Goal: Task Accomplishment & Management: Complete application form

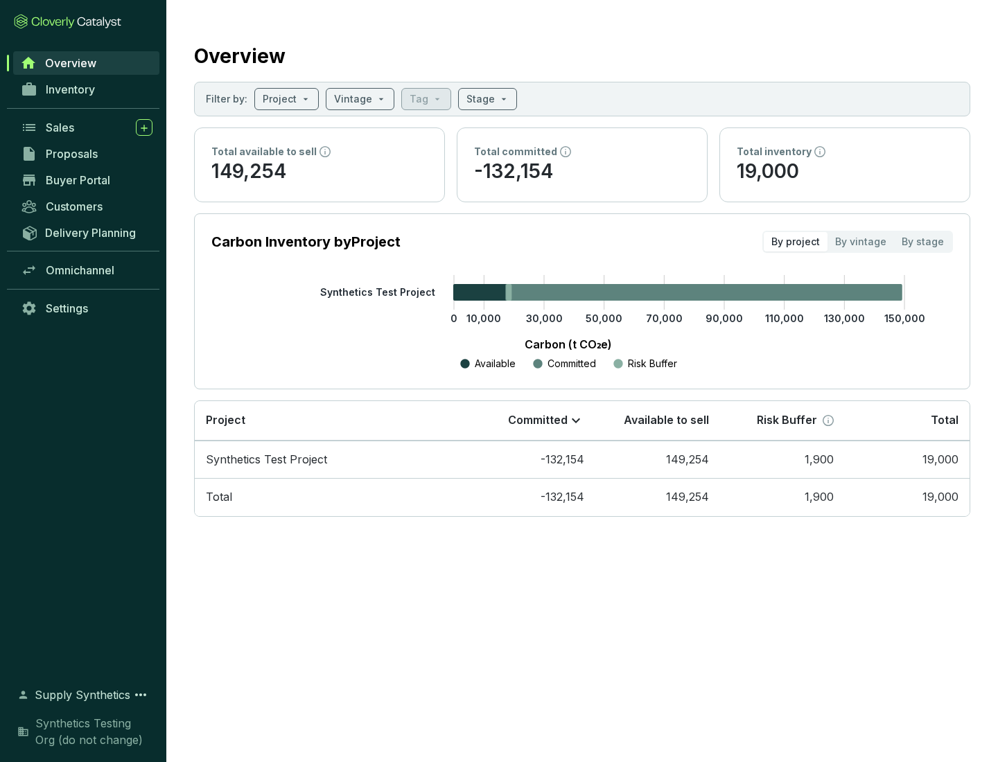
click at [87, 154] on span "Proposals" at bounding box center [72, 154] width 52 height 14
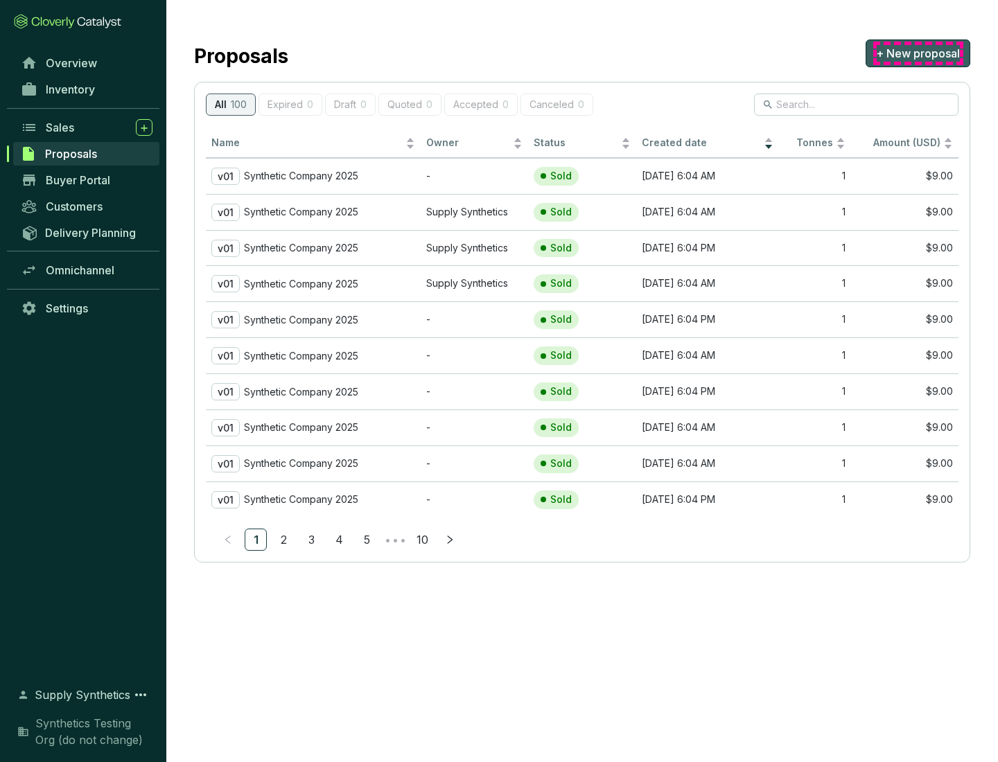
click at [917, 53] on span "+ New proposal" at bounding box center [918, 53] width 84 height 17
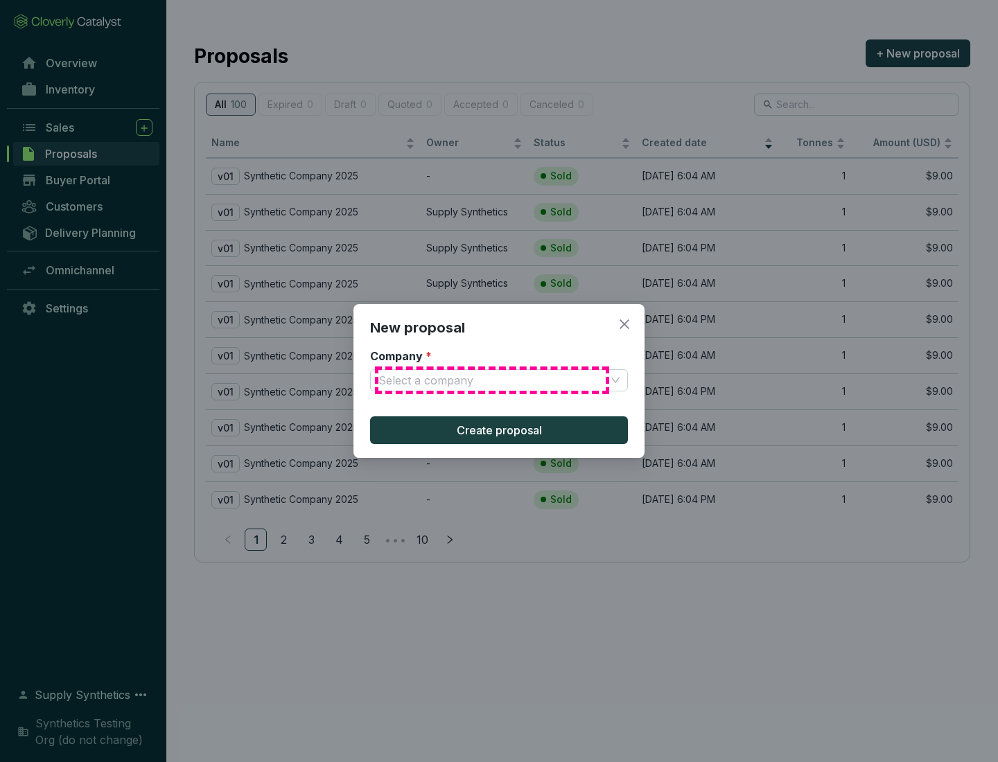
click at [492, 380] on input "Company *" at bounding box center [491, 380] width 227 height 21
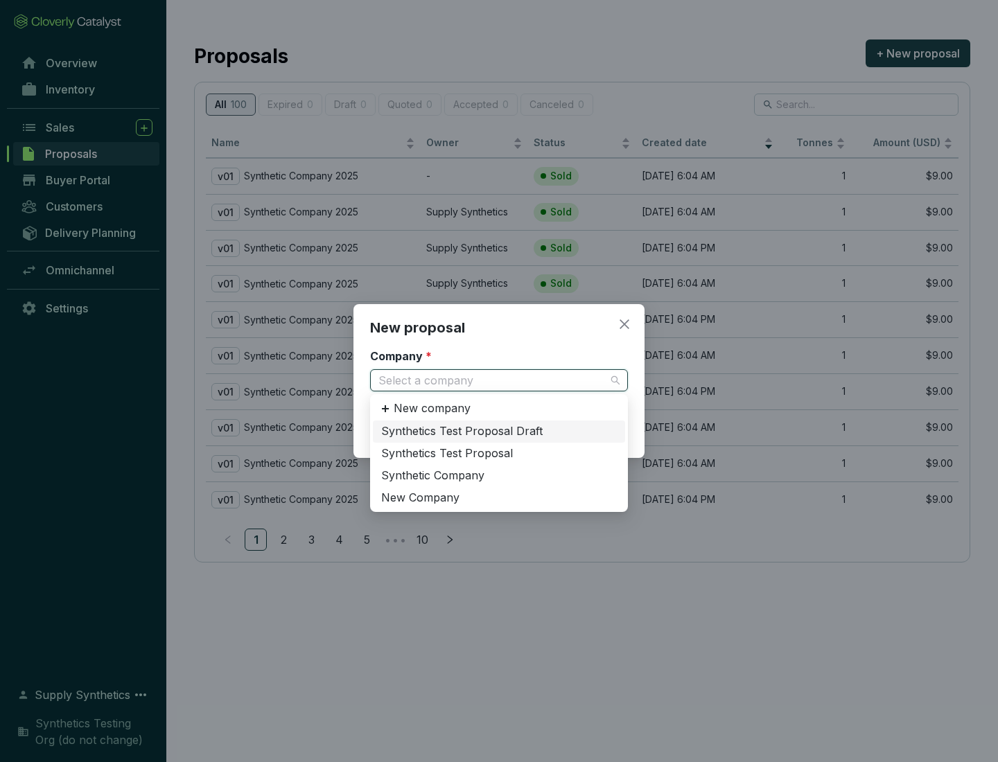
click at [499, 475] on div "Synthetic Company" at bounding box center [499, 475] width 236 height 15
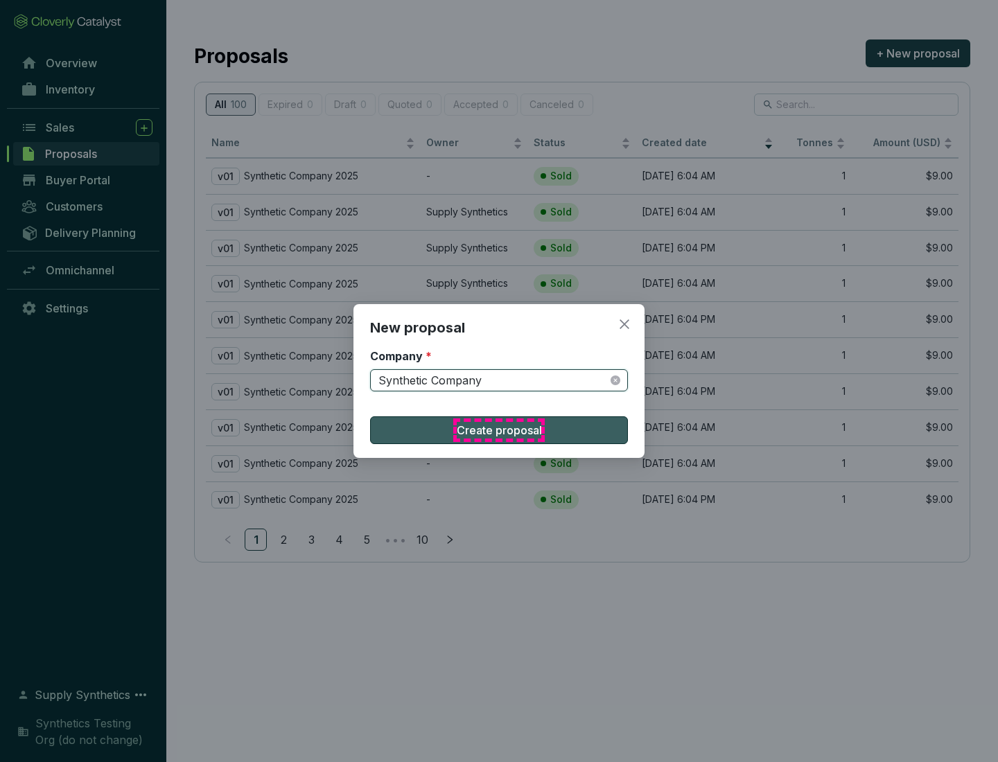
click at [499, 430] on span "Create proposal" at bounding box center [499, 430] width 85 height 17
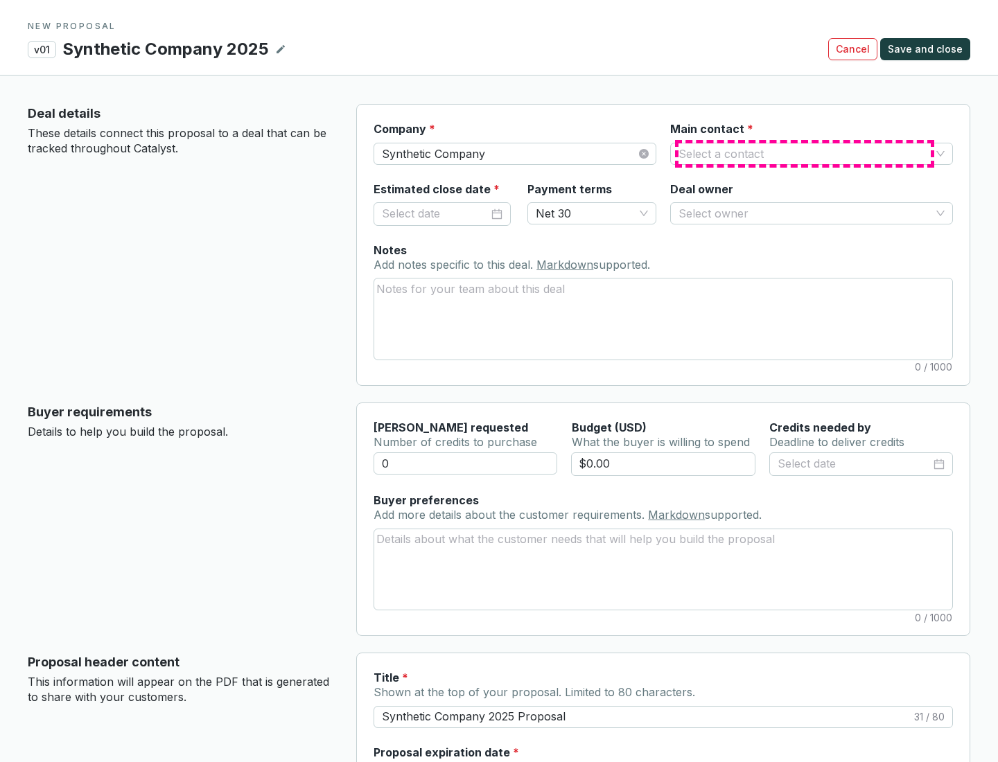
click at [804, 153] on input "Main contact *" at bounding box center [804, 153] width 252 height 21
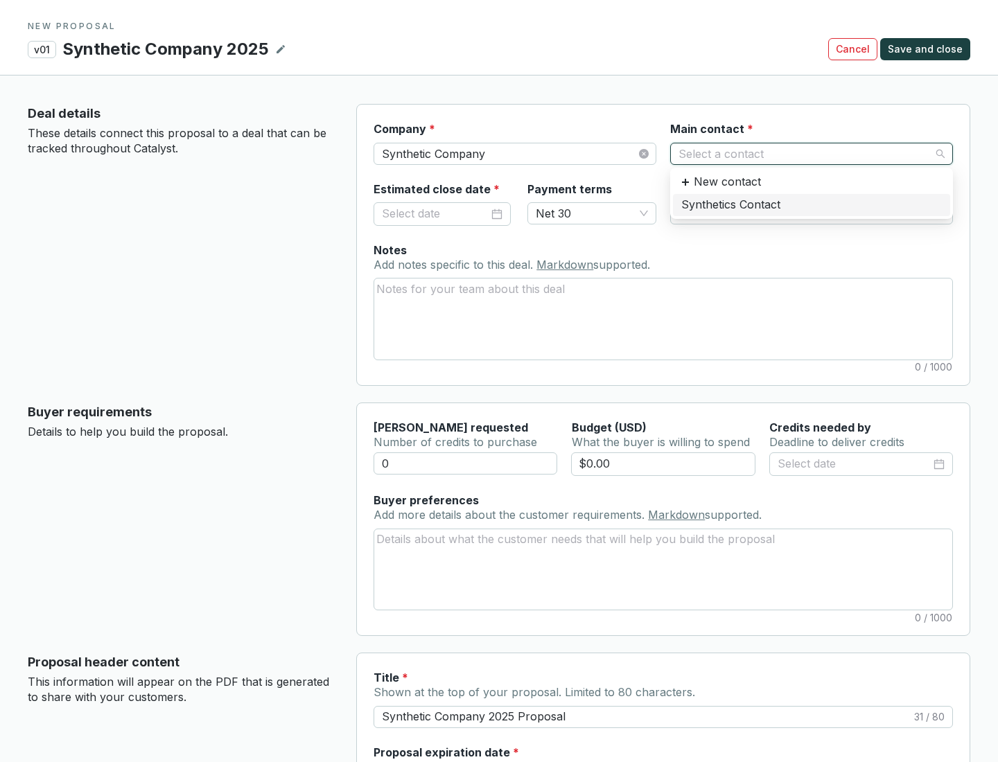
click at [811, 204] on div "Synthetics Contact" at bounding box center [811, 204] width 261 height 15
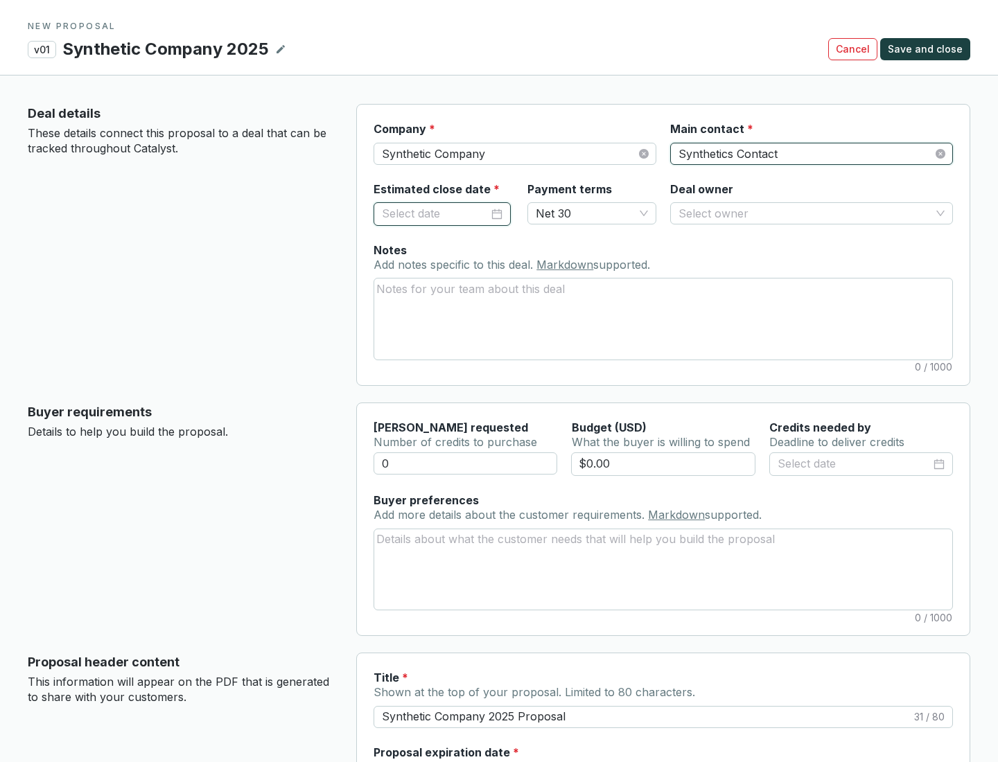
click at [435, 213] on input "Estimated close date *" at bounding box center [435, 214] width 107 height 18
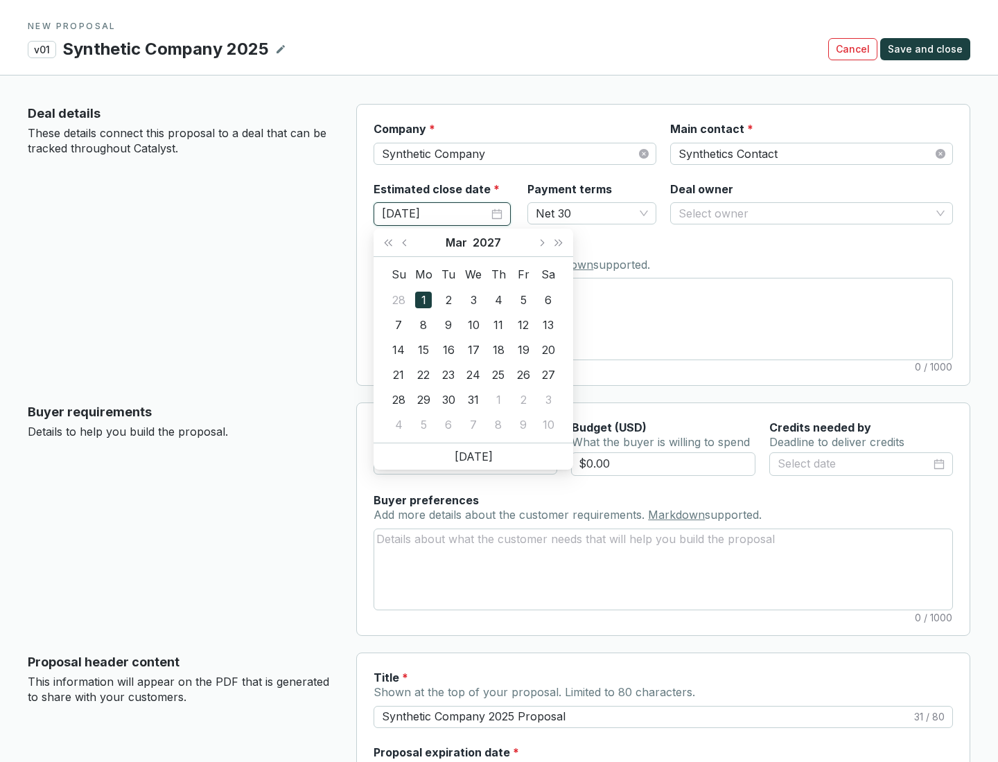
type input "[DATE]"
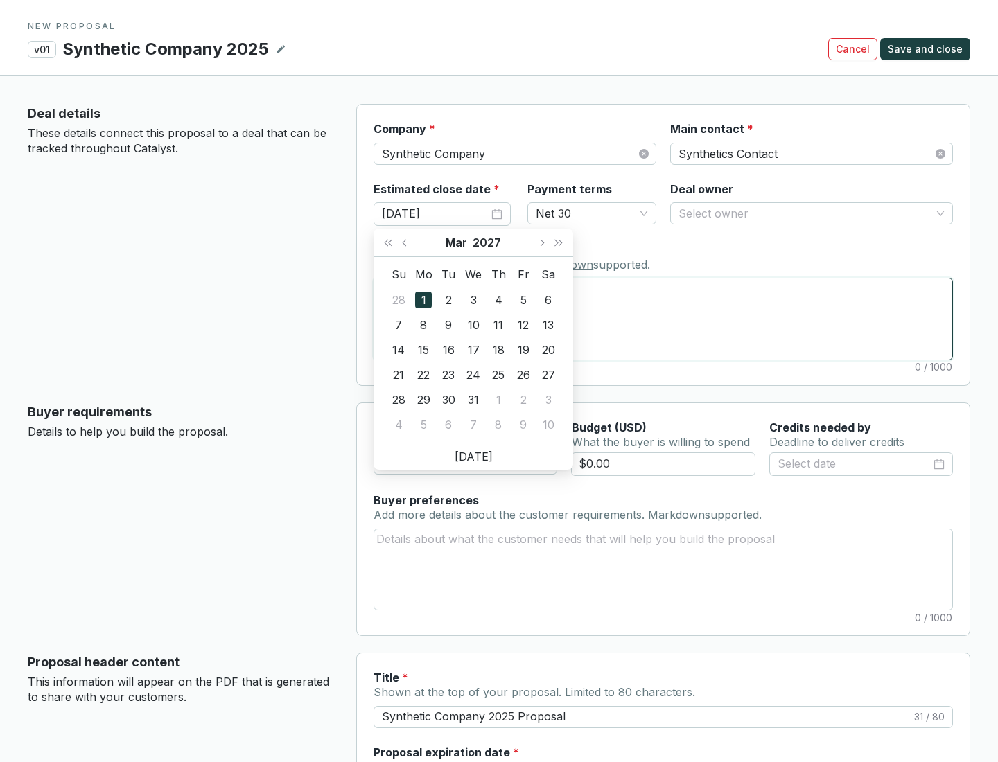
click at [663, 319] on textarea "Notes Add notes specific to this deal. Markdown supported." at bounding box center [663, 319] width 578 height 80
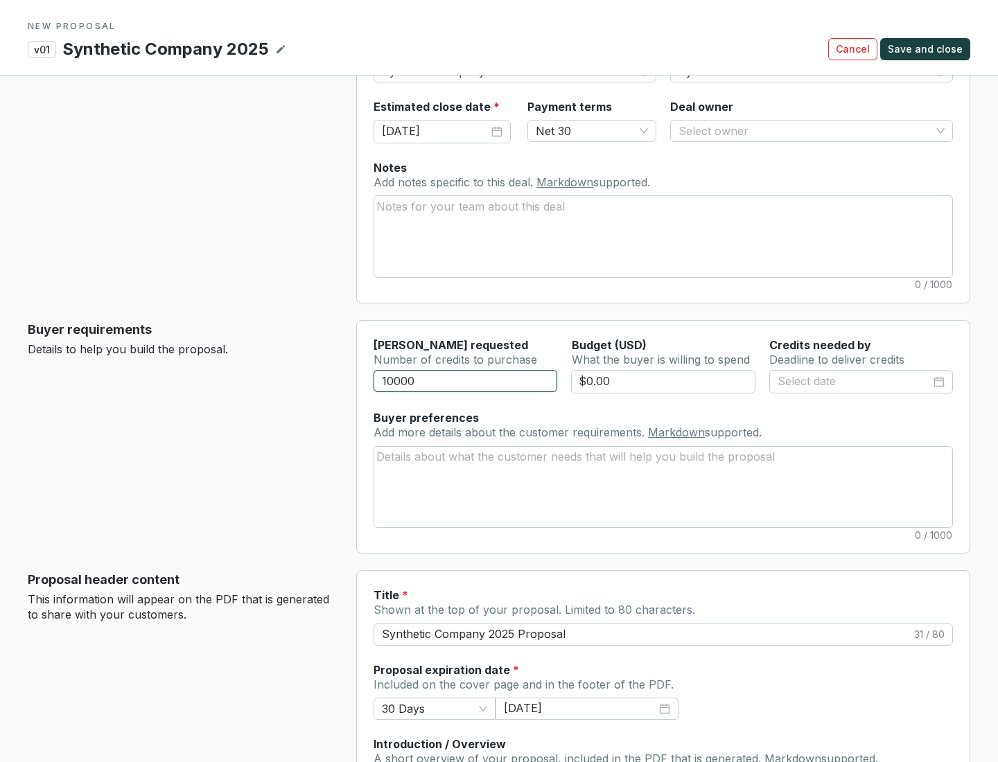
scroll to position [83, 0]
type input "10000"
type input "$0.00"
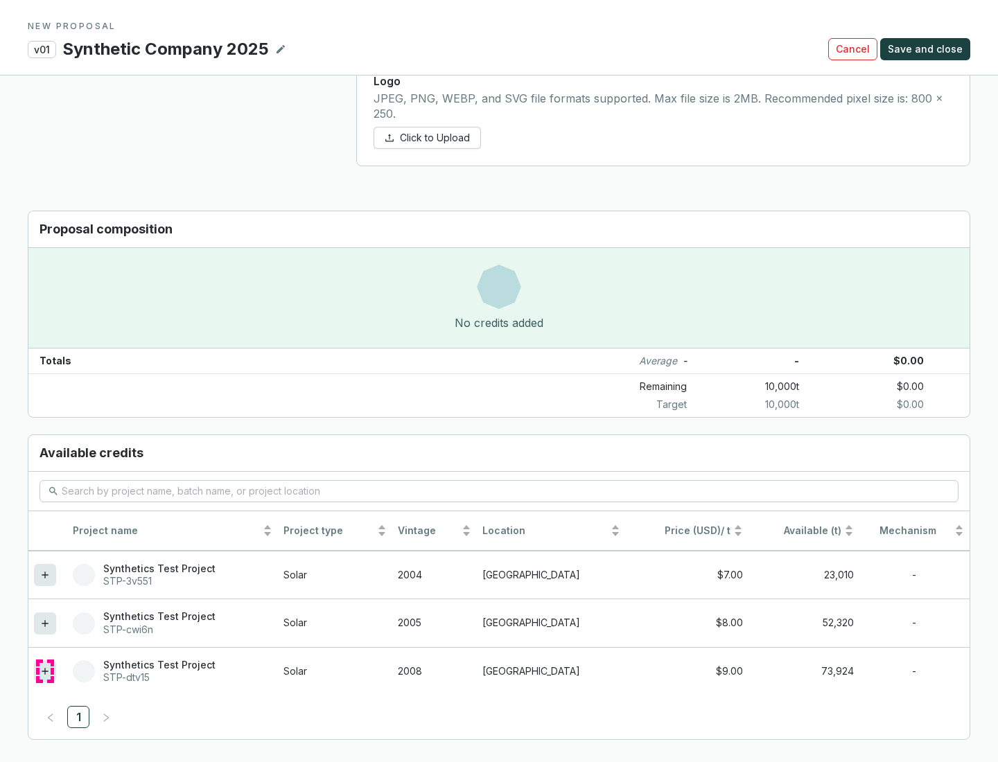
click at [45, 671] on icon at bounding box center [45, 671] width 6 height 6
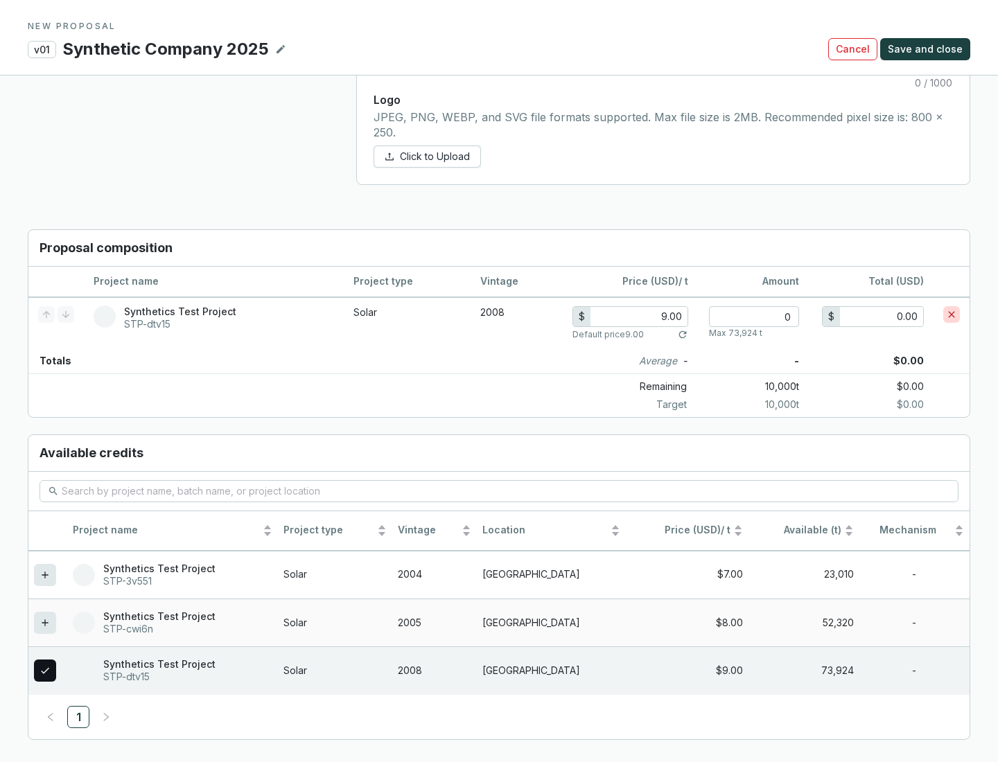
scroll to position [797, 0]
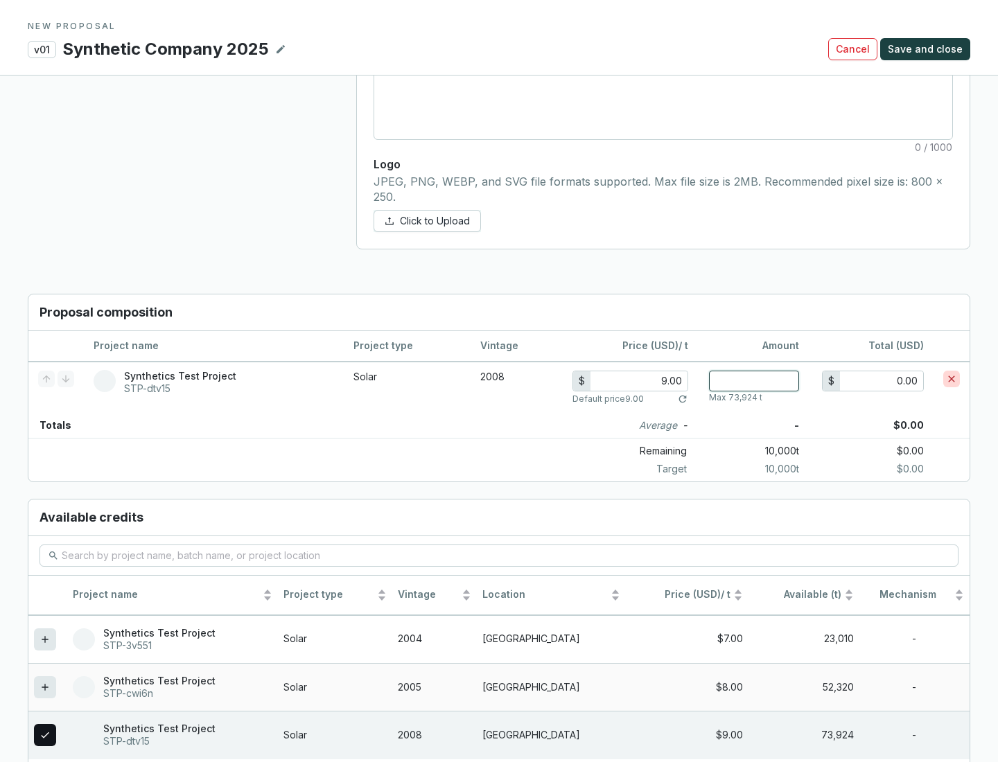
type input "1"
type input "9.00"
type input "1"
click at [927, 49] on span "Save and close" at bounding box center [925, 49] width 75 height 14
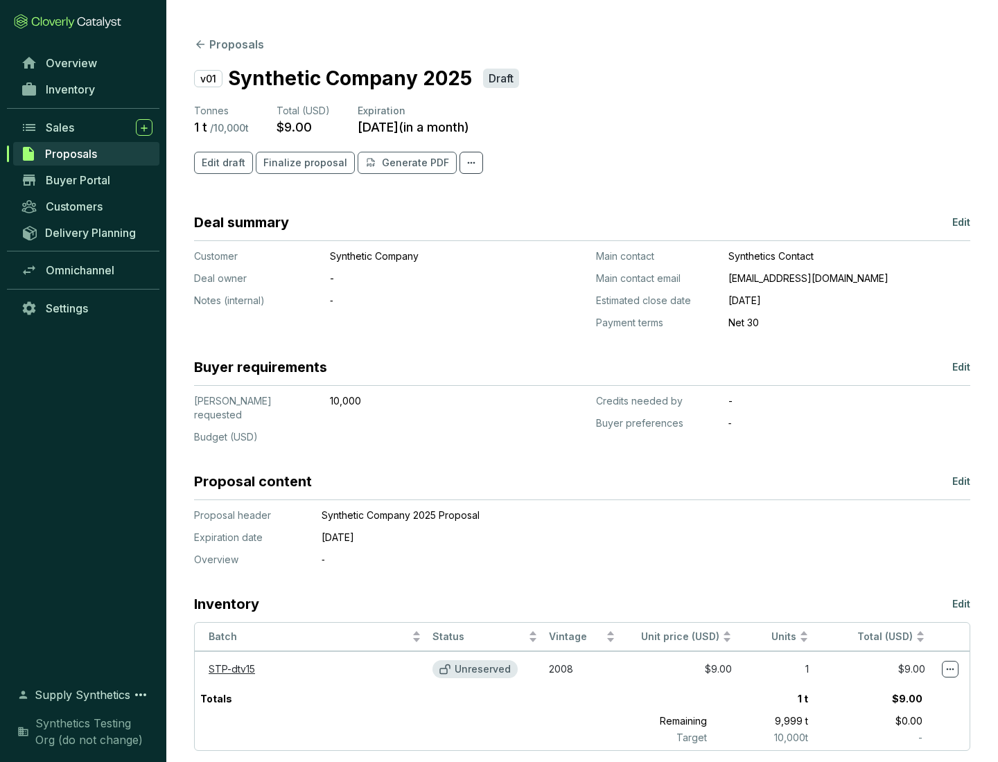
click at [301, 163] on span "Finalize proposal" at bounding box center [305, 163] width 84 height 14
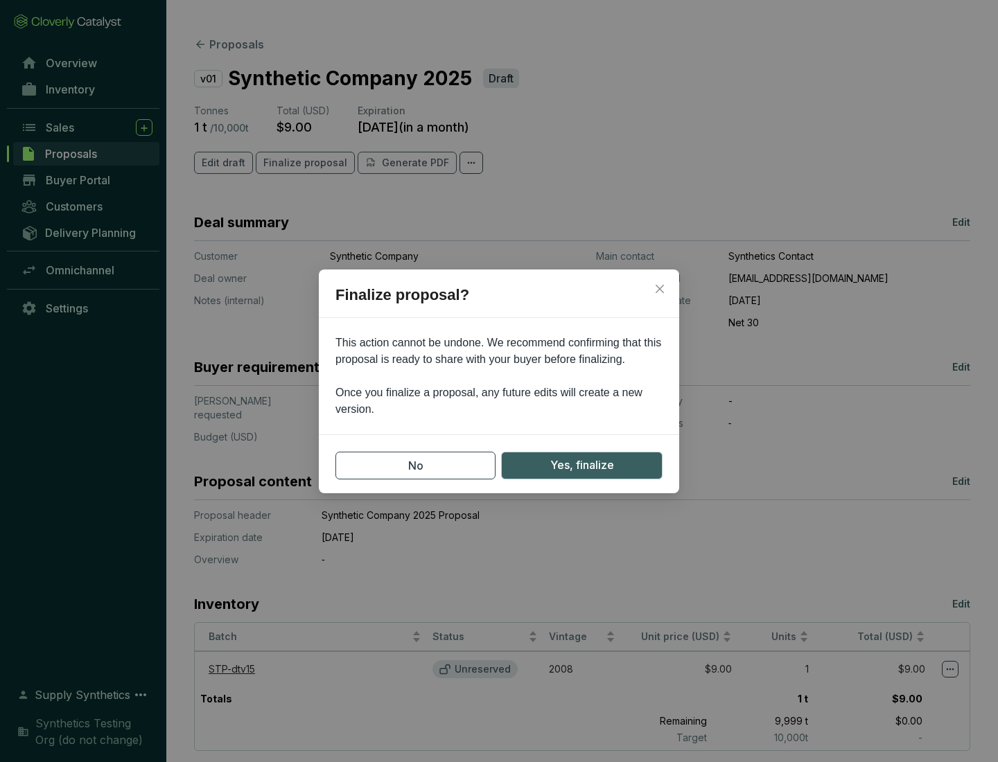
click at [581, 465] on span "Yes, finalize" at bounding box center [582, 465] width 64 height 17
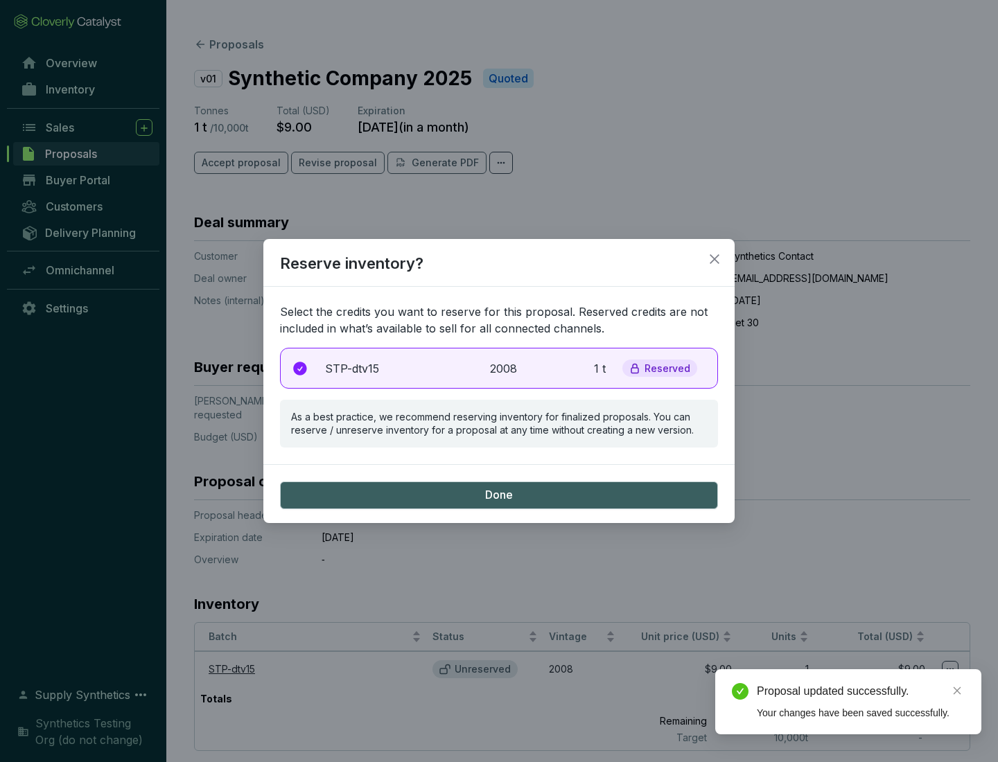
click at [499, 368] on p "2008" at bounding box center [505, 368] width 30 height 17
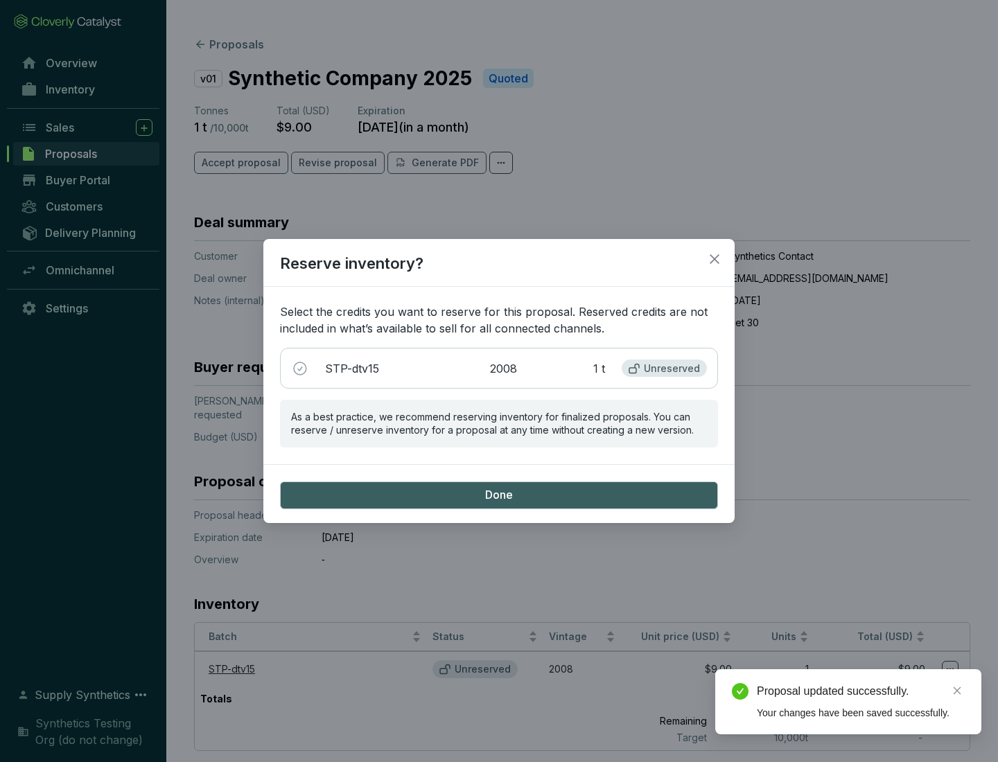
click at [499, 495] on span "Done" at bounding box center [499, 495] width 28 height 15
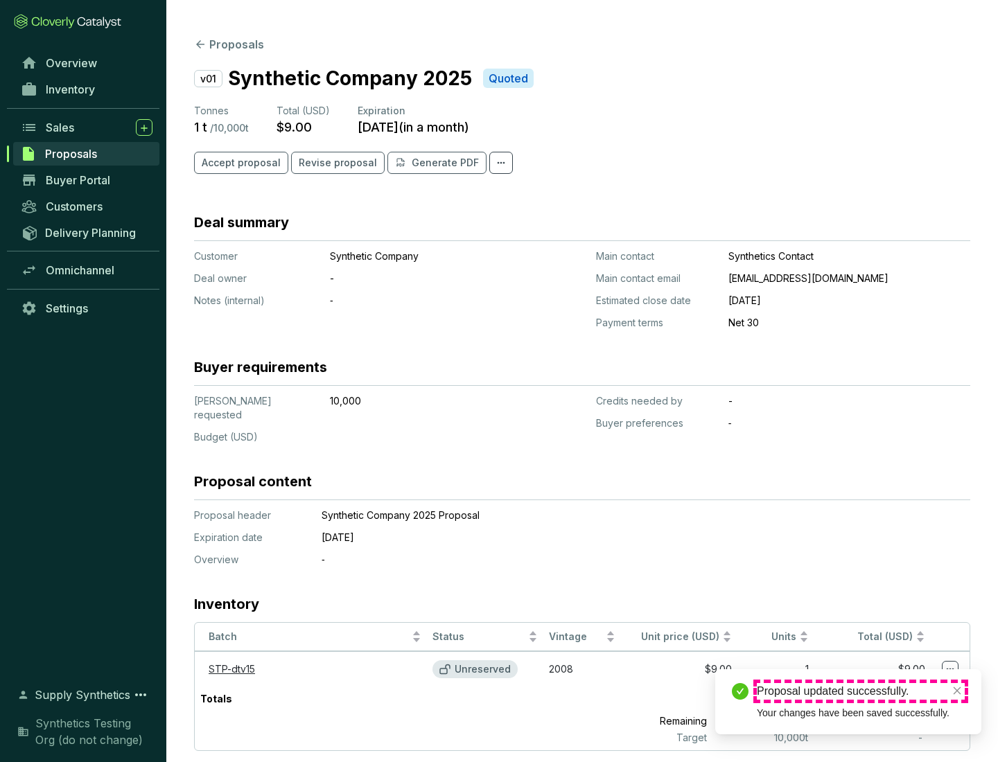
click at [861, 691] on div "Proposal updated successfully." at bounding box center [861, 691] width 208 height 17
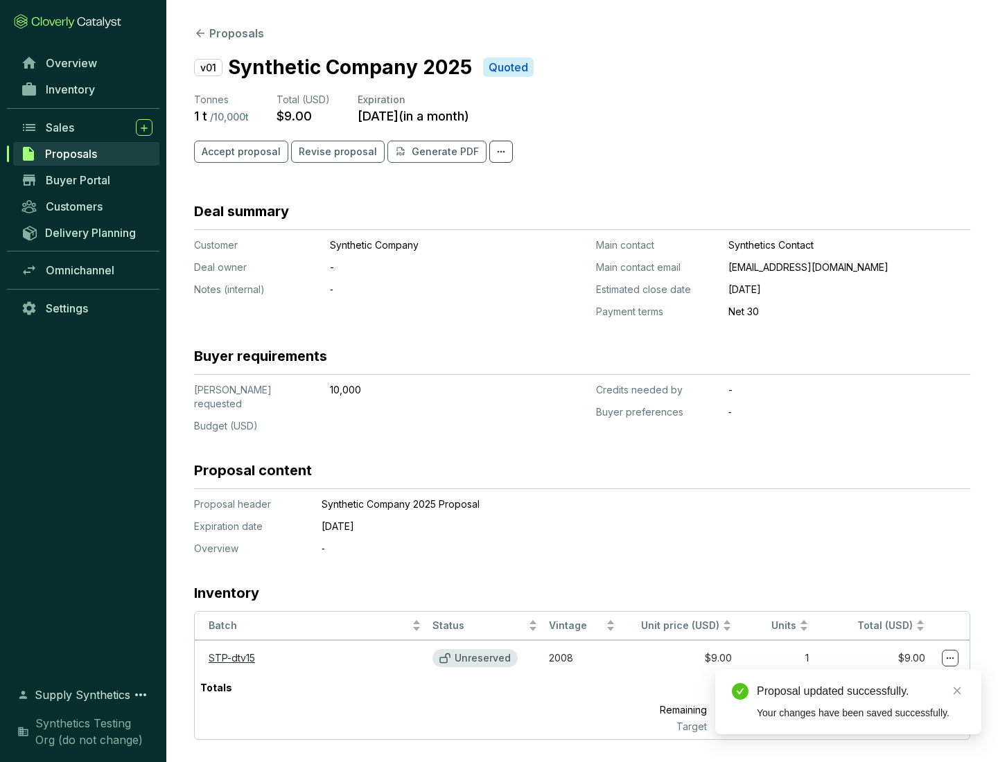
click at [950, 658] on icon at bounding box center [950, 659] width 8 height 2
click at [908, 676] on div "Proposal updated successfully. Your changes have been saved successfully." at bounding box center [848, 701] width 266 height 65
click at [861, 691] on div "Proposal updated successfully." at bounding box center [861, 691] width 208 height 17
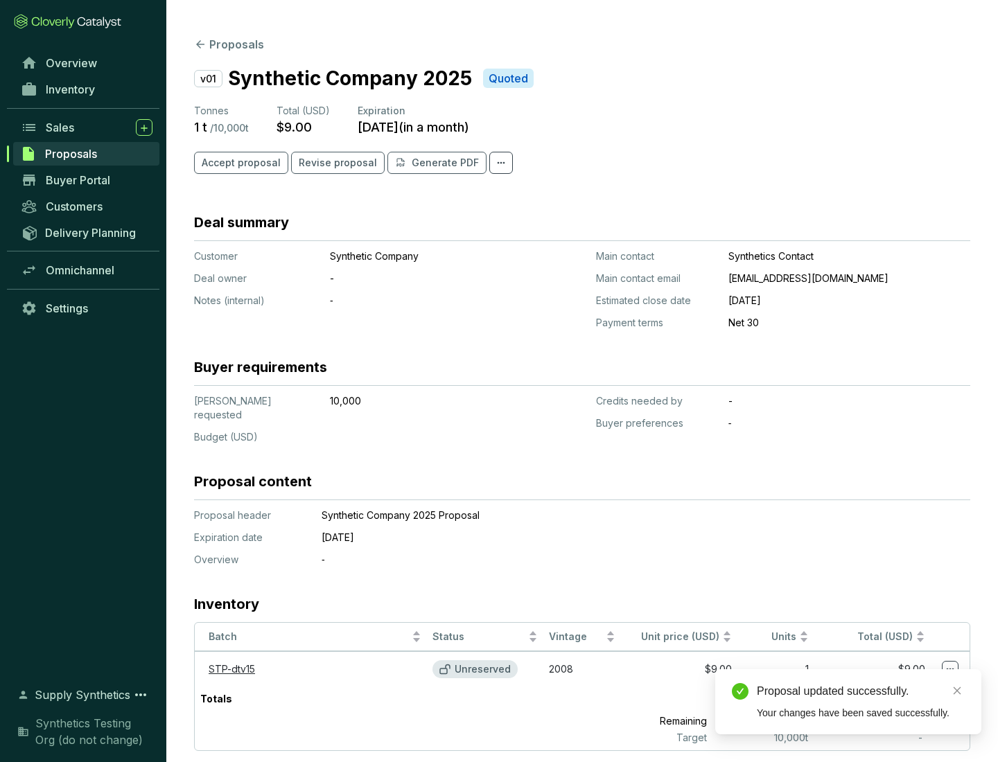
click at [239, 163] on span "Accept proposal" at bounding box center [241, 163] width 79 height 14
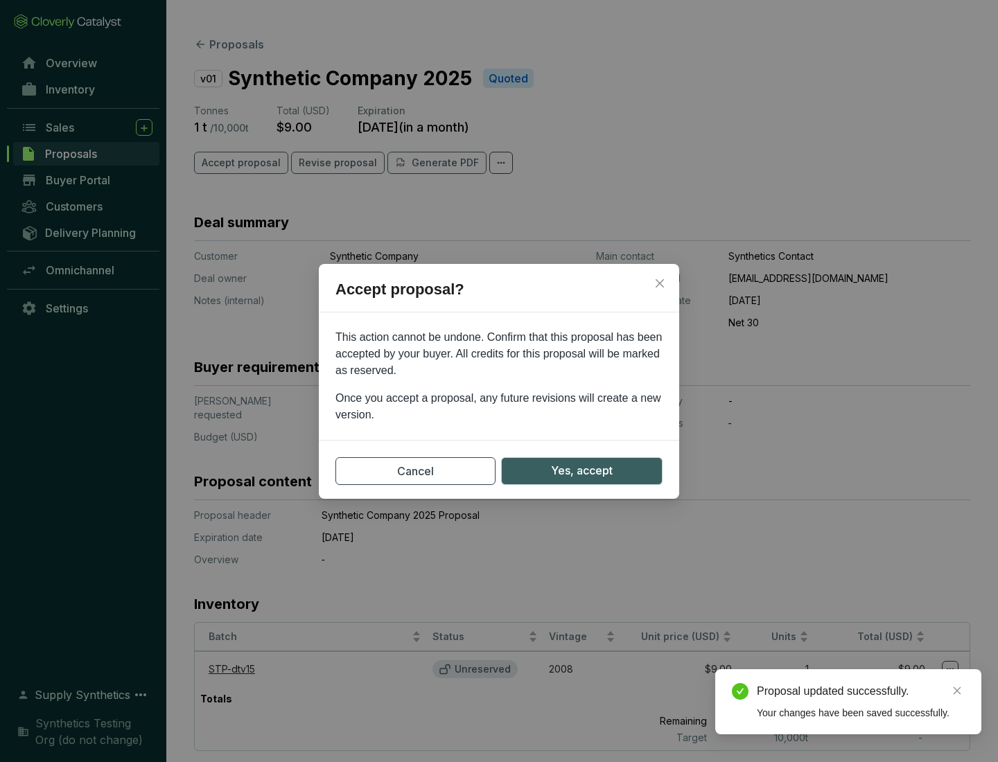
click at [581, 470] on span "Yes, accept" at bounding box center [582, 470] width 62 height 17
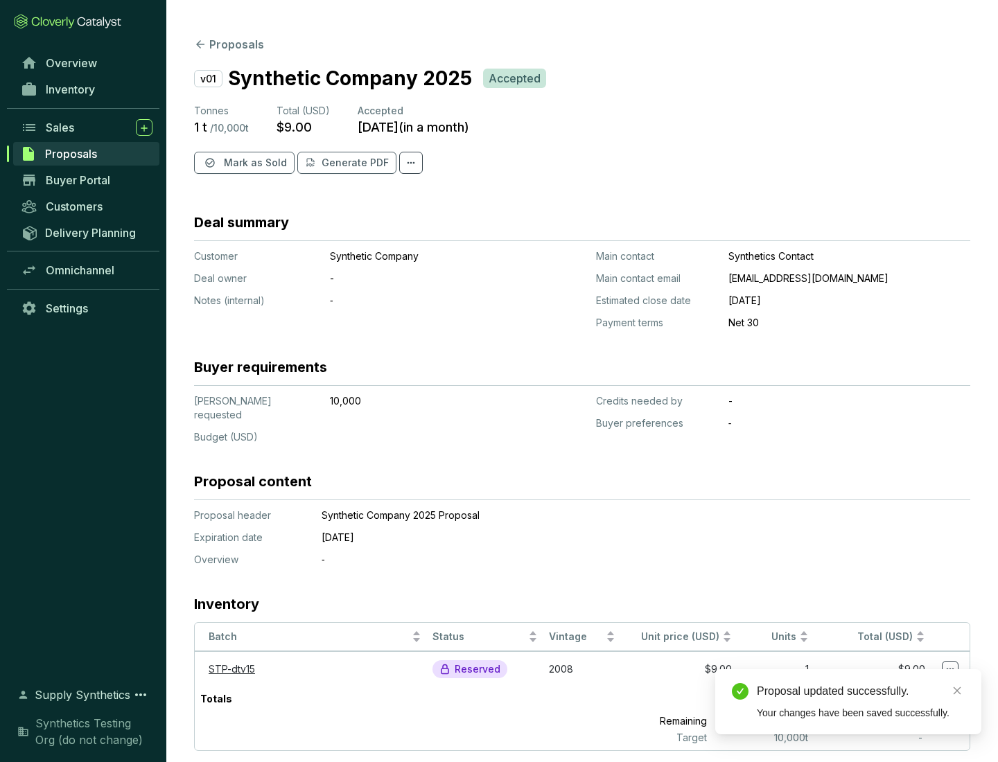
click at [254, 163] on span "Mark as Sold" at bounding box center [255, 163] width 63 height 14
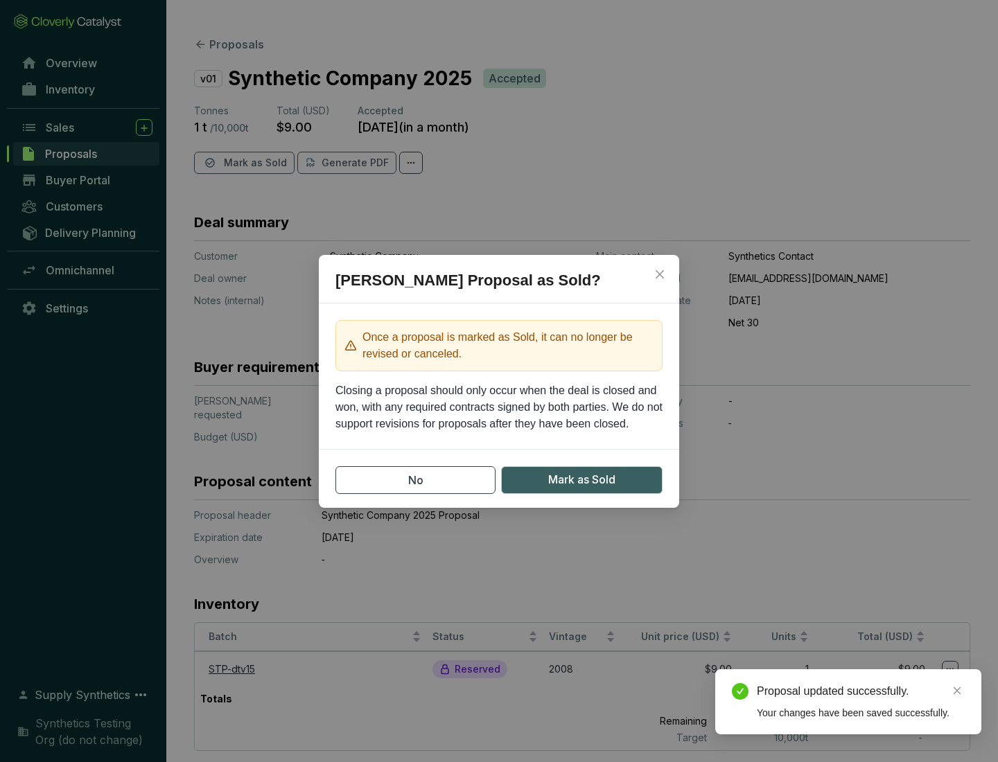
click at [581, 479] on span "Mark as Sold" at bounding box center [581, 479] width 67 height 17
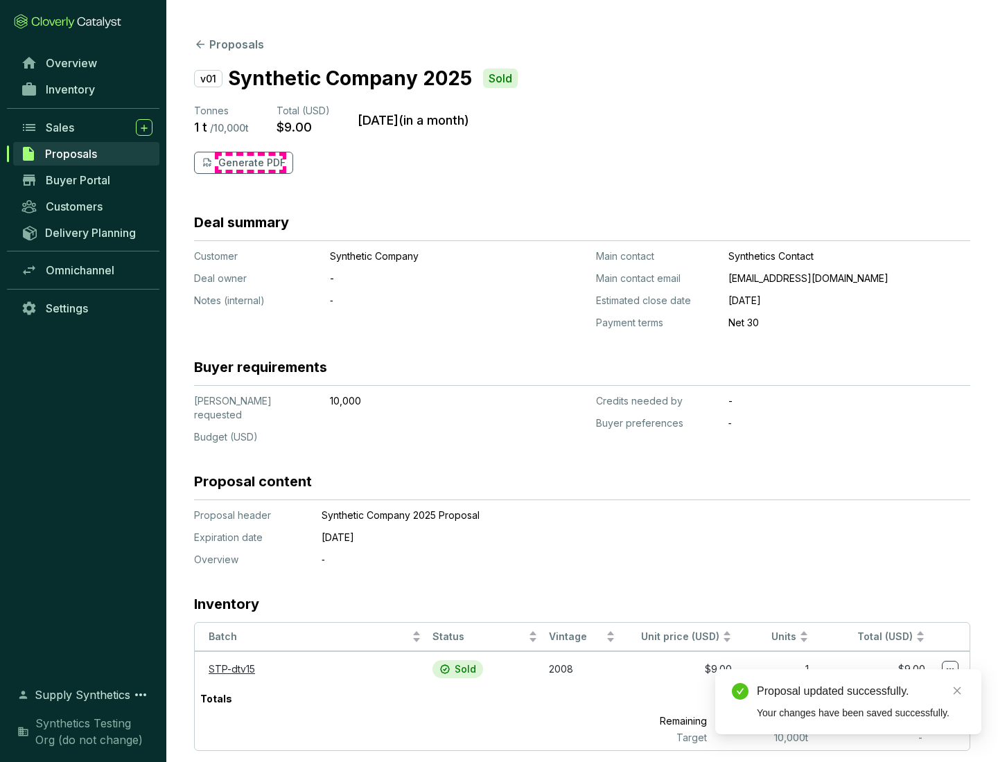
click at [250, 163] on p "Generate PDF" at bounding box center [251, 163] width 67 height 14
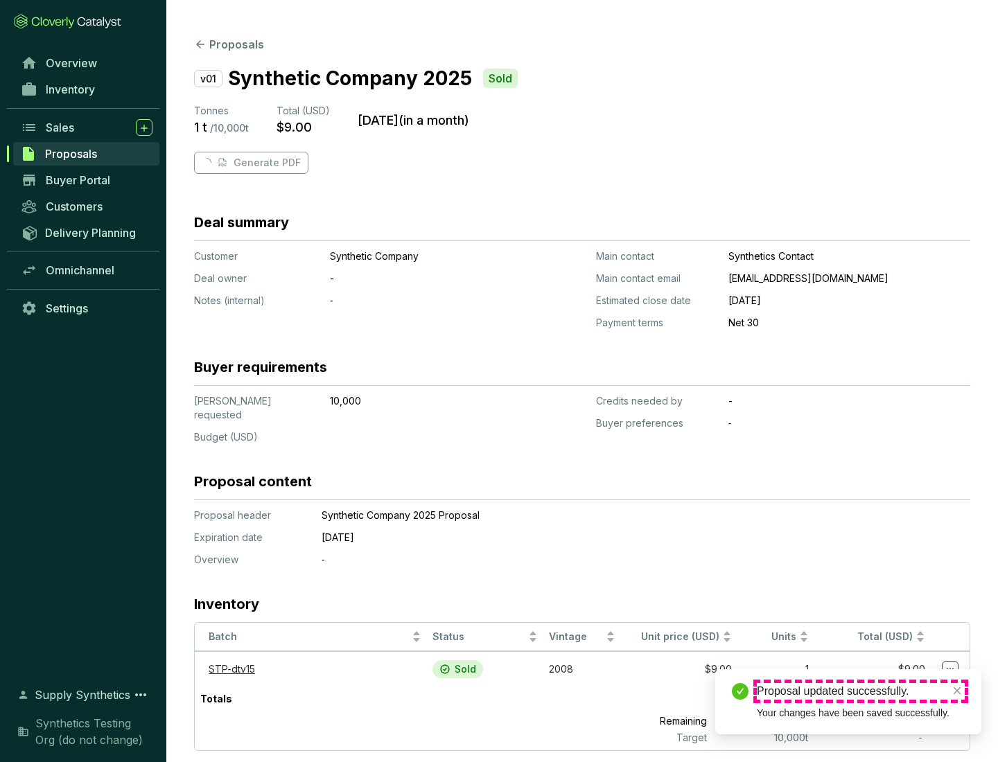
click at [861, 691] on div "Proposal updated successfully." at bounding box center [861, 691] width 208 height 17
